Goal: Find specific page/section: Find specific page/section

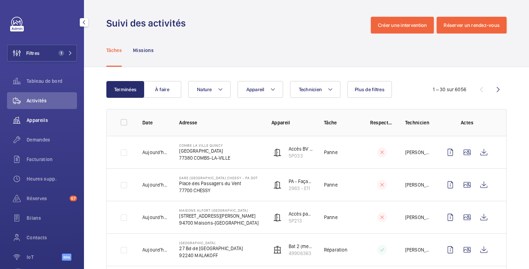
click at [38, 121] on font "Appareils" at bounding box center [37, 121] width 21 height 6
